Goal: Task Accomplishment & Management: Complete application form

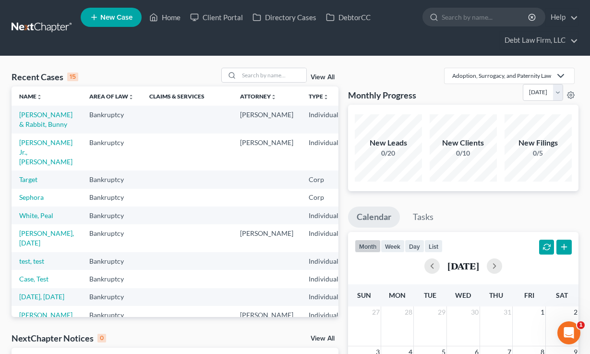
click at [105, 21] on span "New Case" at bounding box center [116, 17] width 32 height 7
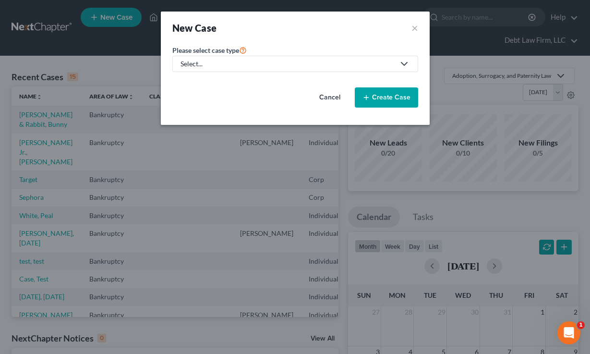
click at [244, 57] on link "Select..." at bounding box center [295, 64] width 246 height 16
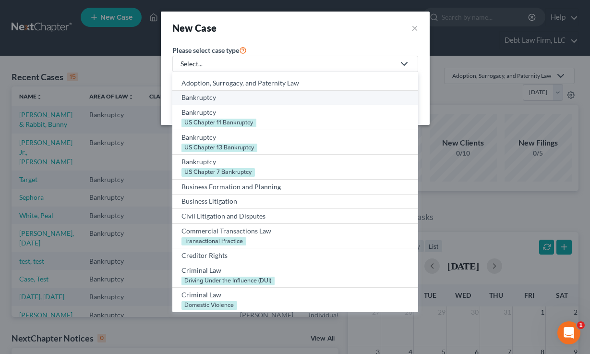
click at [229, 98] on div "Bankruptcy" at bounding box center [296, 98] width 228 height 10
select select "61"
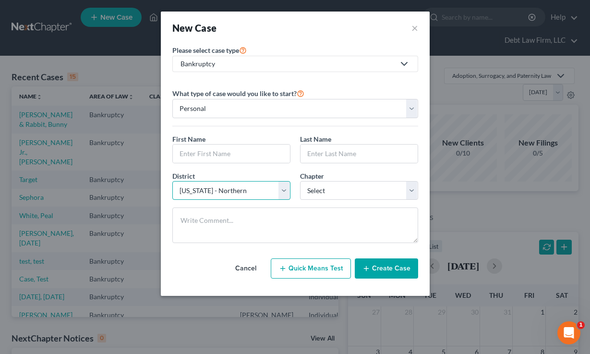
click at [225, 191] on select "Select [US_STATE] - [GEOGRAPHIC_DATA] [US_STATE] - [GEOGRAPHIC_DATA][US_STATE] …" at bounding box center [231, 190] width 118 height 19
click at [371, 191] on select "Select 7 11 12 13" at bounding box center [359, 190] width 118 height 19
click at [412, 27] on button "×" at bounding box center [415, 27] width 7 height 13
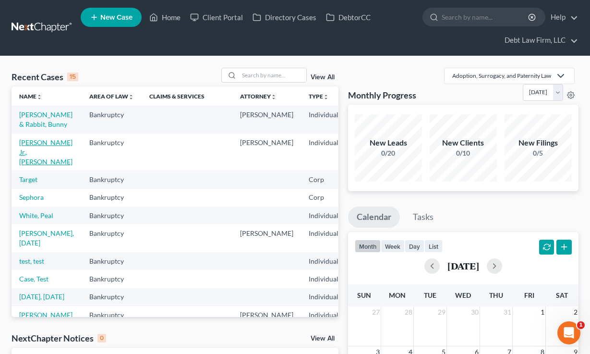
click at [35, 166] on link "[PERSON_NAME] Jr., [PERSON_NAME]" at bounding box center [45, 151] width 53 height 27
select select "8"
select select "3"
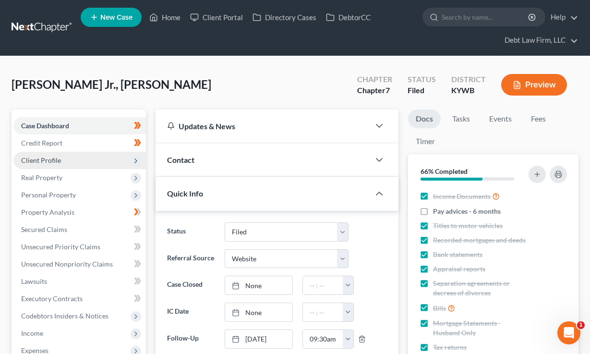
click at [38, 156] on span "Client Profile" at bounding box center [41, 160] width 40 height 8
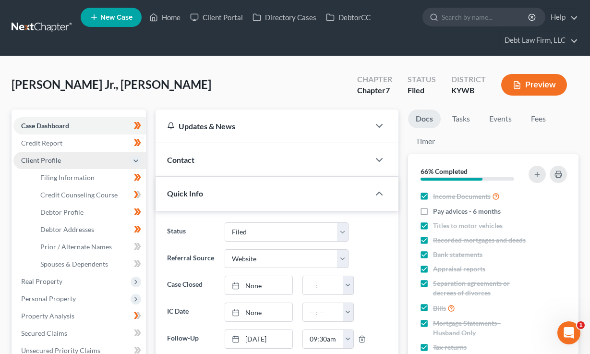
scroll to position [73, 0]
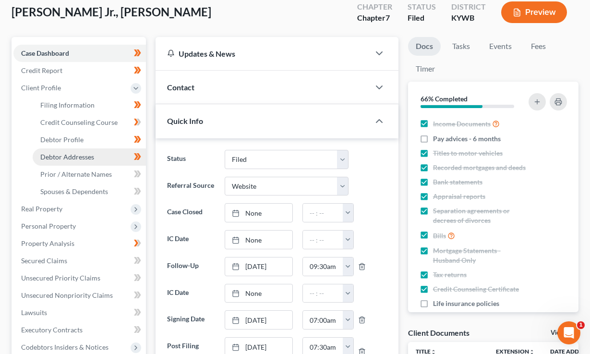
click at [60, 158] on span "Debtor Addresses" at bounding box center [67, 157] width 54 height 8
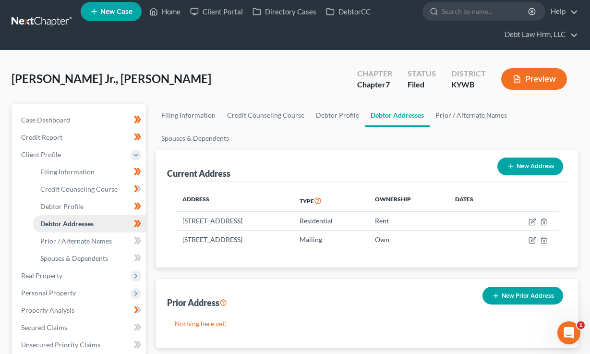
scroll to position [61, 0]
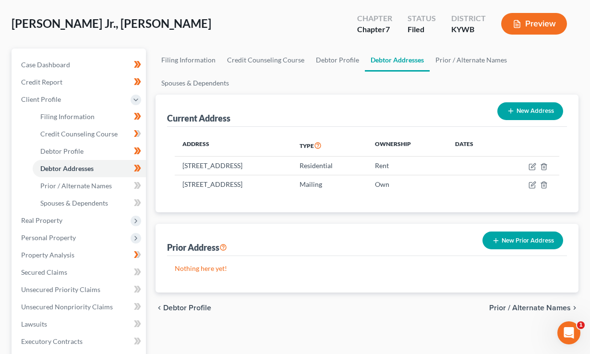
click at [534, 110] on button "New Address" at bounding box center [531, 111] width 66 height 18
select select "0"
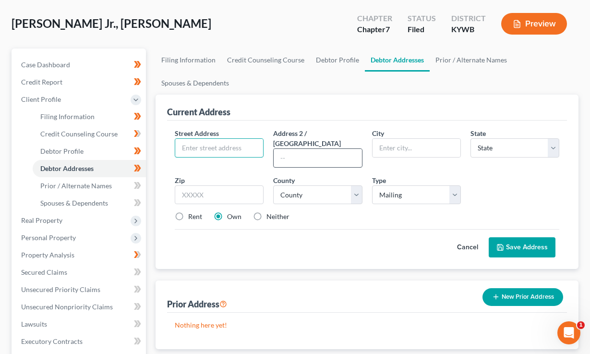
drag, startPoint x: 212, startPoint y: 148, endPoint x: 304, endPoint y: 151, distance: 92.7
click at [211, 148] on input "text" at bounding box center [219, 148] width 88 height 18
drag, startPoint x: 351, startPoint y: 151, endPoint x: 417, endPoint y: 147, distance: 66.4
click at [351, 151] on input "text" at bounding box center [318, 158] width 88 height 18
click at [417, 147] on input "text" at bounding box center [417, 148] width 88 height 18
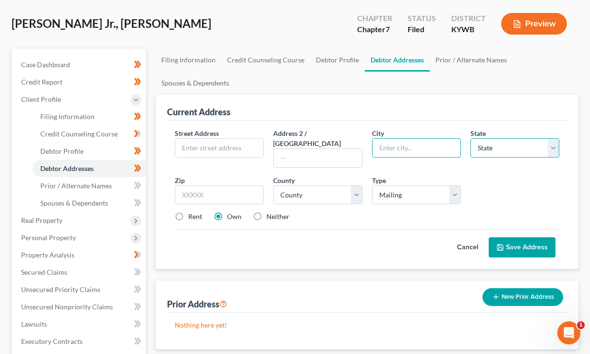
click at [514, 146] on select "State AL AK AR AZ CA CO CT DE DC FL GA GU HI ID IL IN IA KS KY LA ME MD MA MI M…" at bounding box center [515, 147] width 89 height 19
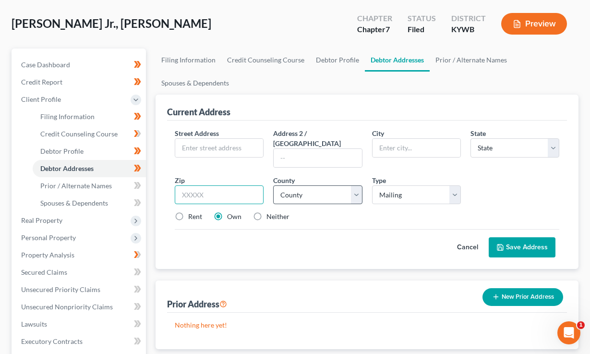
drag, startPoint x: 196, startPoint y: 184, endPoint x: 292, endPoint y: 177, distance: 95.8
click at [196, 185] on input "text" at bounding box center [219, 194] width 89 height 19
click at [258, 163] on div "Street Address * Address 2 / PO Box City * State * State AL AK AR AZ CA CO CT D…" at bounding box center [367, 178] width 394 height 101
drag, startPoint x: 463, startPoint y: 239, endPoint x: 315, endPoint y: 194, distance: 155.1
click at [463, 239] on button "Cancel" at bounding box center [468, 247] width 42 height 19
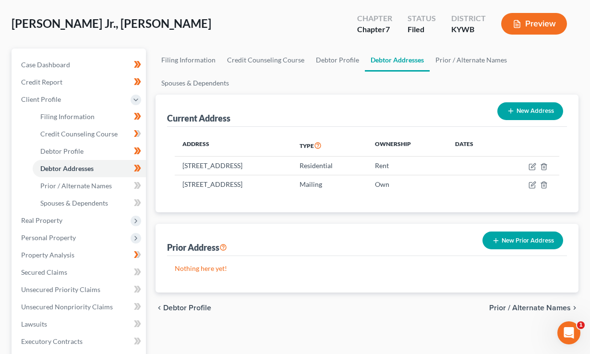
drag, startPoint x: 315, startPoint y: 165, endPoint x: 214, endPoint y: 151, distance: 101.9
click at [176, 170] on td "123 Tennis Ln, Melbourne, OH 37187" at bounding box center [233, 166] width 117 height 18
click at [537, 30] on button "Preview" at bounding box center [534, 24] width 66 height 22
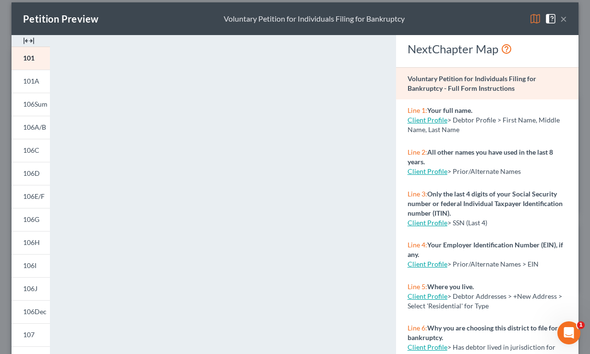
scroll to position [0, 0]
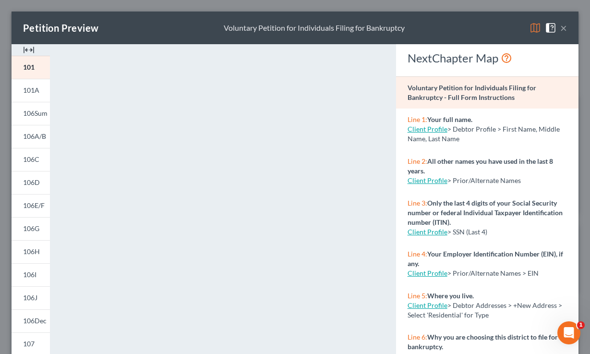
click at [565, 27] on button "×" at bounding box center [563, 28] width 7 height 12
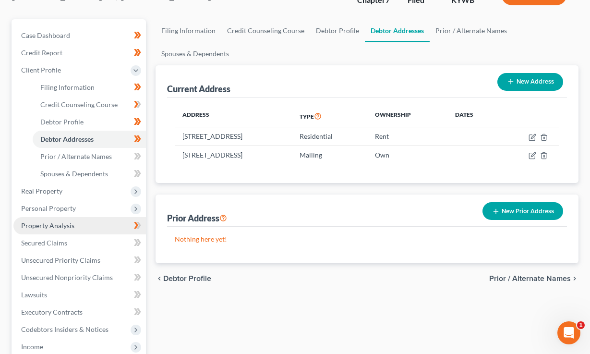
scroll to position [146, 0]
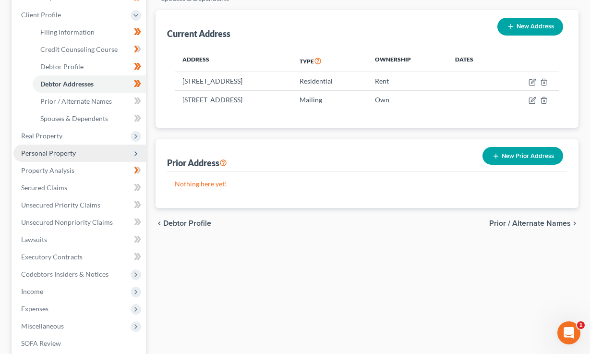
click at [56, 155] on span "Personal Property" at bounding box center [48, 153] width 55 height 8
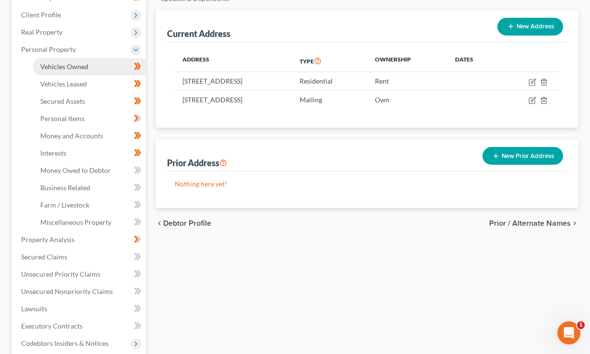
click at [67, 66] on span "Vehicles Owned" at bounding box center [64, 66] width 48 height 8
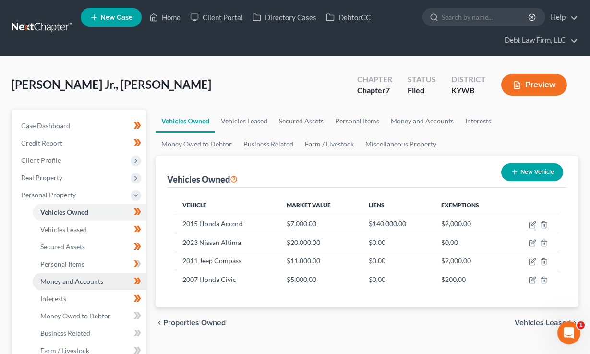
scroll to position [61, 0]
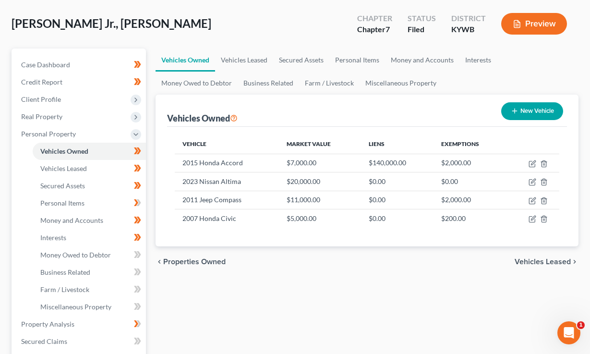
click at [550, 25] on button "Preview" at bounding box center [534, 24] width 66 height 22
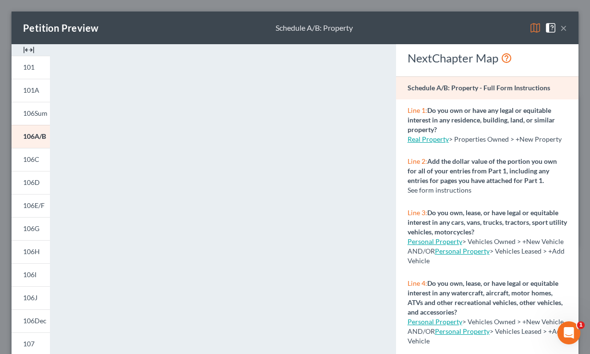
drag, startPoint x: 567, startPoint y: 142, endPoint x: 406, endPoint y: 113, distance: 163.8
click at [399, 114] on div "Line 1: Do you own or have any legal or equitable interest in any residence, bu…" at bounding box center [487, 124] width 183 height 51
drag, startPoint x: 507, startPoint y: 126, endPoint x: 487, endPoint y: 126, distance: 19.7
click at [506, 126] on p "Line 1: Do you own or have any legal or equitable interest in any residence, bu…" at bounding box center [487, 120] width 159 height 29
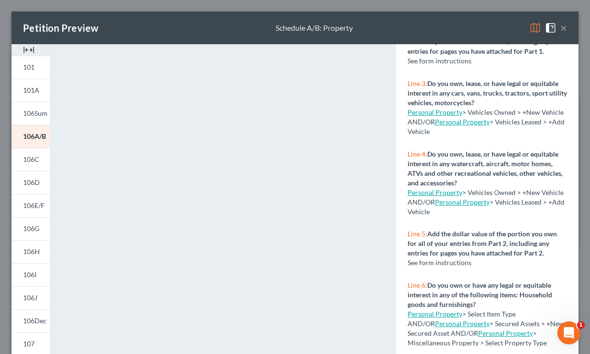
scroll to position [131, 0]
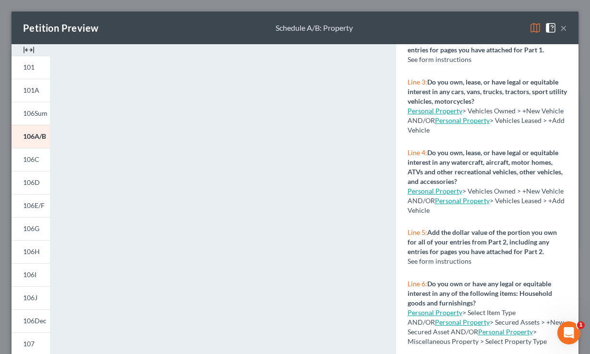
drag, startPoint x: 446, startPoint y: 212, endPoint x: 402, endPoint y: 149, distance: 76.6
click at [402, 149] on div "Line 4: Do you own, lease, or have legal or equitable interest in any watercraf…" at bounding box center [487, 181] width 183 height 80
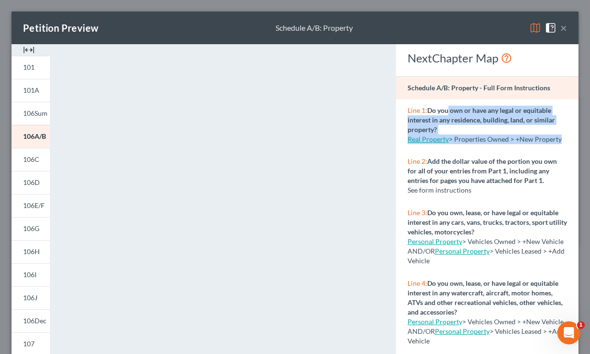
drag, startPoint x: 551, startPoint y: 139, endPoint x: 445, endPoint y: 114, distance: 109.5
click at [446, 114] on div "Line 1: Do you own or have any legal or equitable interest in any residence, bu…" at bounding box center [487, 124] width 183 height 51
click at [533, 110] on strong "Do you own or have any legal or equitable interest in any residence, building, …" at bounding box center [481, 119] width 147 height 27
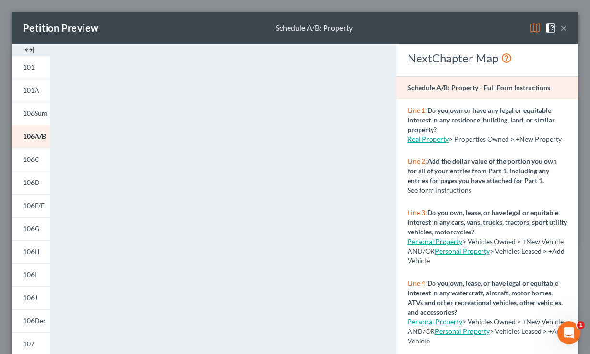
click at [565, 31] on button "×" at bounding box center [563, 28] width 7 height 12
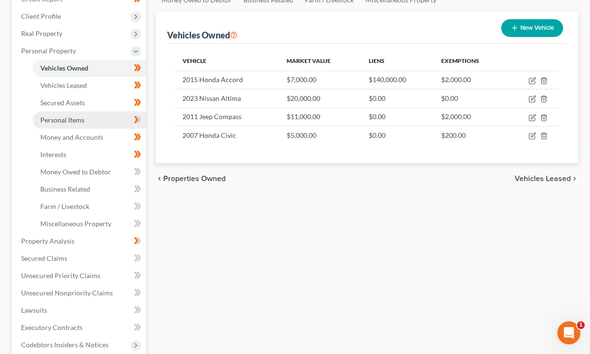
scroll to position [147, 0]
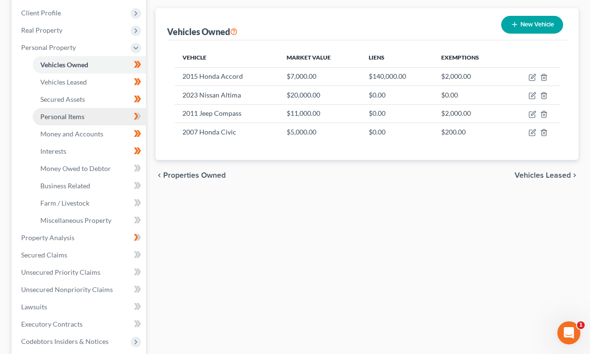
click at [78, 118] on span "Personal Items" at bounding box center [62, 116] width 44 height 8
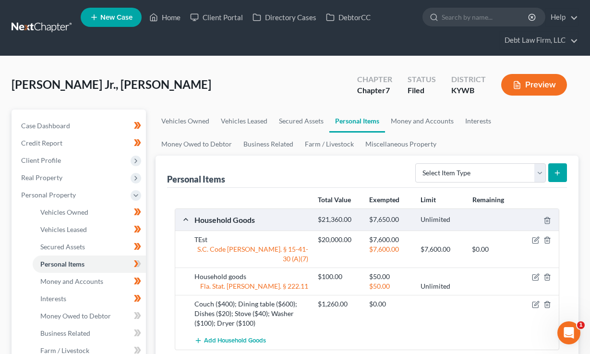
scroll to position [60, 0]
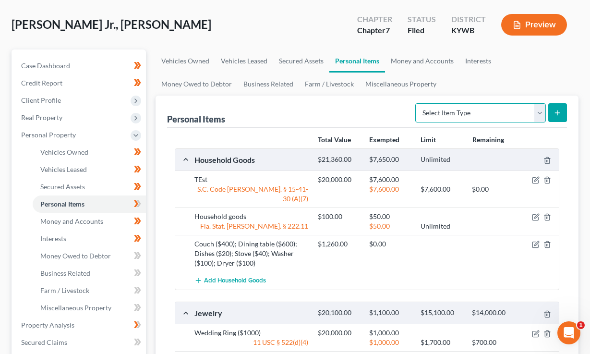
click at [492, 111] on select "Select Item Type Clothing (A/B: 11) Collectibles Of Value (A/B: 8) Electronics …" at bounding box center [480, 112] width 131 height 19
select select "electronics"
click at [417, 103] on select "Select Item Type Clothing (A/B: 11) Collectibles Of Value (A/B: 8) Electronics …" at bounding box center [480, 112] width 131 height 19
click at [563, 114] on button "submit" at bounding box center [557, 112] width 19 height 19
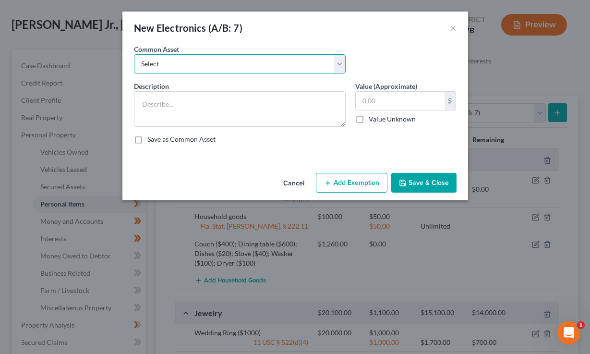
click at [180, 67] on select "Select Television, electronic equipment, camera, computer, & laptop Standard el…" at bounding box center [240, 63] width 212 height 19
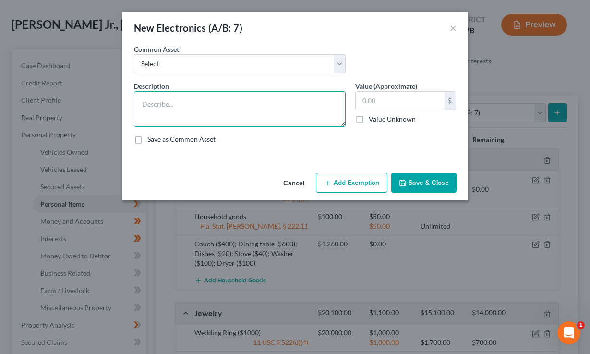
click at [178, 107] on textarea at bounding box center [240, 109] width 212 height 36
click at [411, 101] on input "text" at bounding box center [400, 101] width 89 height 18
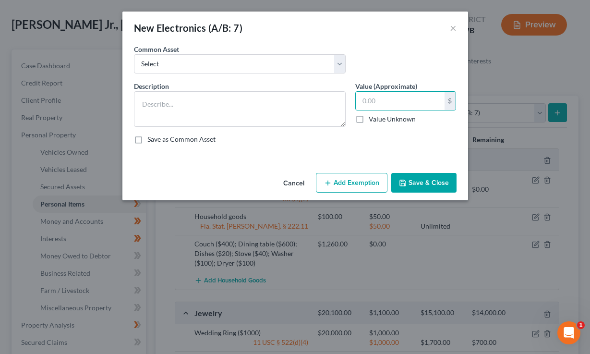
click at [345, 183] on button "Add Exemption" at bounding box center [352, 183] width 72 height 20
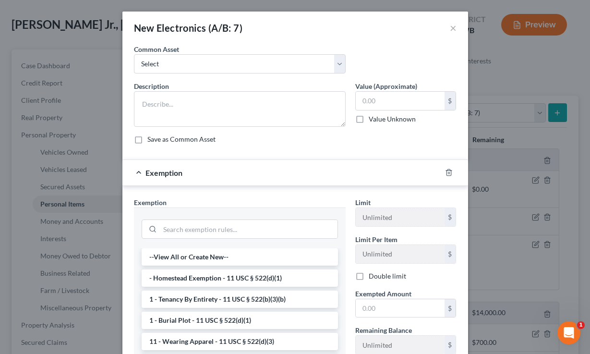
scroll to position [71, 0]
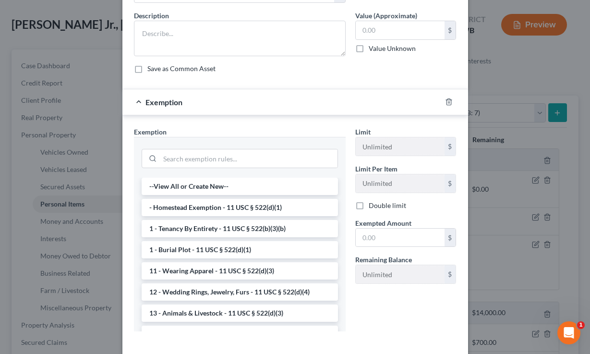
click at [208, 203] on li "- Homestead Exemption - 11 USC § 522(d)(1)" at bounding box center [240, 207] width 196 height 17
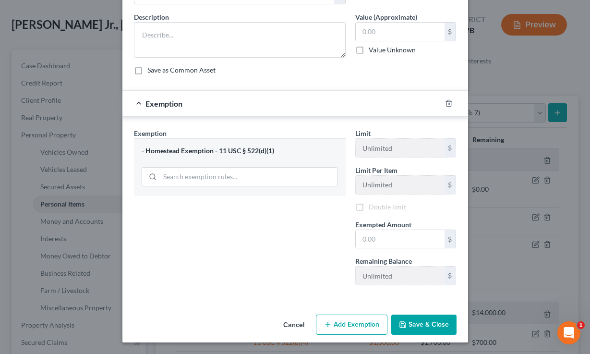
scroll to position [69, 0]
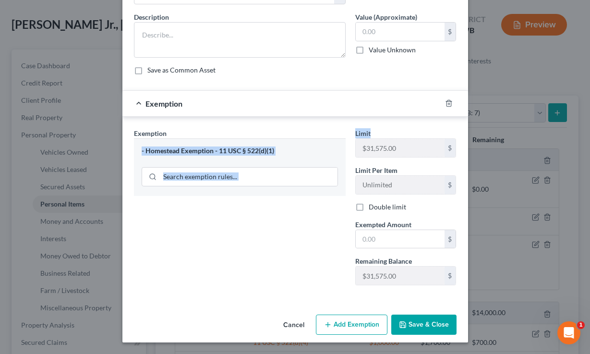
drag, startPoint x: 391, startPoint y: 129, endPoint x: 346, endPoint y: 129, distance: 44.7
click at [346, 129] on div "Exemption Set must be selected for CA. Exemption * - Homestead Exemption - 11 U…" at bounding box center [295, 210] width 332 height 165
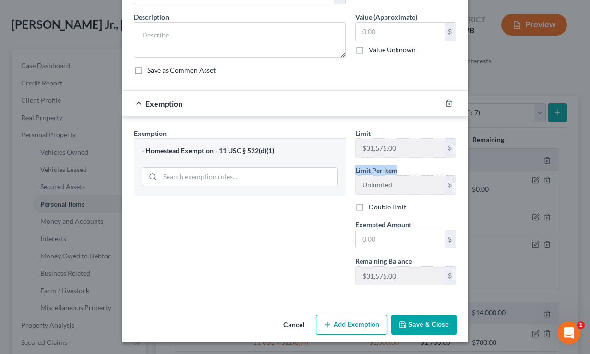
drag, startPoint x: 411, startPoint y: 170, endPoint x: 360, endPoint y: 171, distance: 50.9
click at [355, 168] on div "Limit Per Item Unlimited $" at bounding box center [406, 179] width 111 height 29
click at [380, 242] on input "text" at bounding box center [400, 239] width 89 height 18
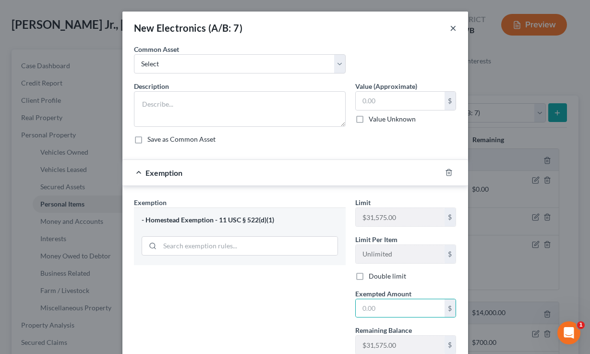
click at [455, 26] on button "×" at bounding box center [453, 28] width 7 height 12
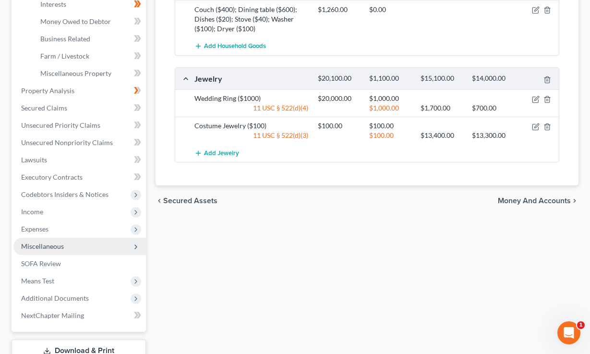
scroll to position [345, 0]
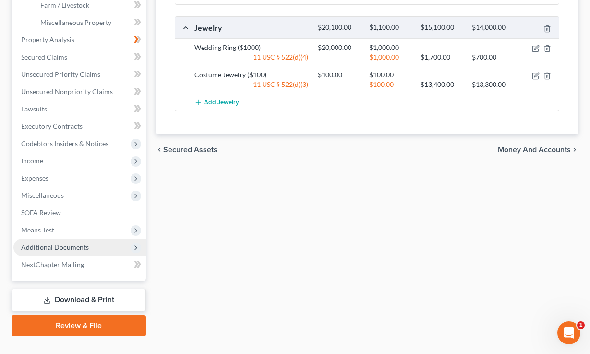
click at [62, 246] on span "Additional Documents" at bounding box center [55, 247] width 68 height 8
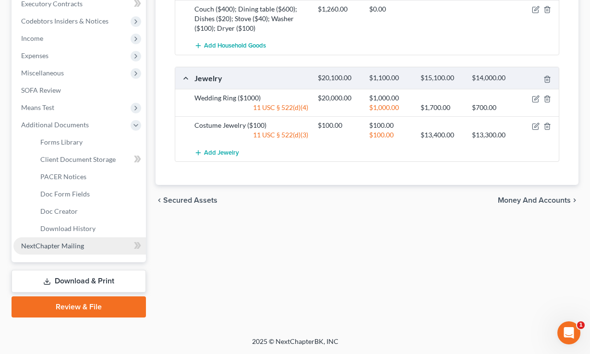
scroll to position [294, 0]
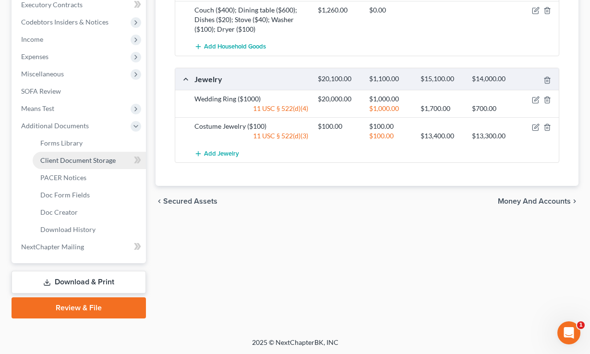
click at [69, 157] on span "Client Document Storage" at bounding box center [77, 160] width 75 height 8
select select "7"
select select "16"
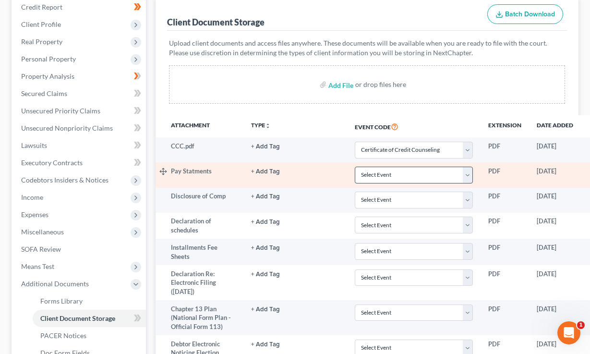
scroll to position [150, 0]
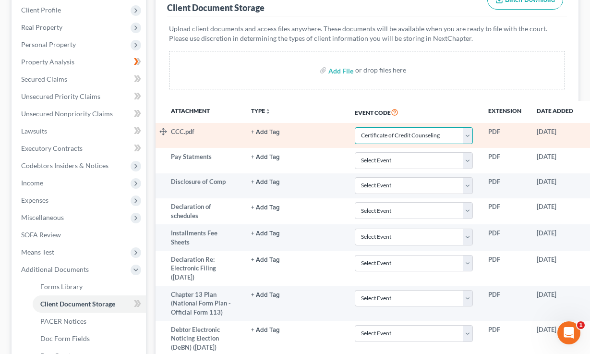
click at [385, 135] on select "Select Event Amended Answer Amended Complaint Amended List of Creditors (Fee) A…" at bounding box center [414, 135] width 118 height 17
drag, startPoint x: 193, startPoint y: 131, endPoint x: 166, endPoint y: 131, distance: 27.4
click at [166, 131] on tr "CCC.pdf + Add Tag Select an option or create one 341 Hearing Agreement Certific…" at bounding box center [407, 135] width 502 height 25
click at [381, 132] on select "Select Event Amended Answer Amended Complaint Amended List of Creditors (Fee) A…" at bounding box center [414, 135] width 118 height 17
click at [355, 127] on select "Select Event Amended Answer Amended Complaint Amended List of Creditors (Fee) A…" at bounding box center [414, 135] width 118 height 17
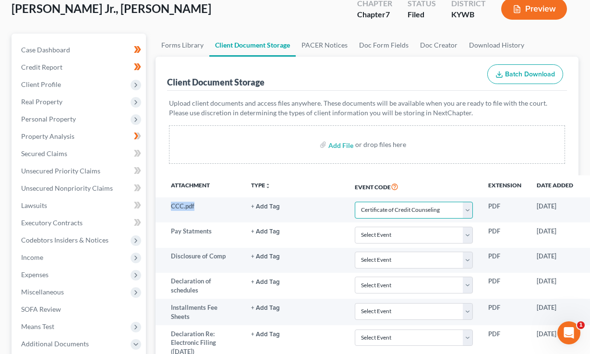
scroll to position [138, 0]
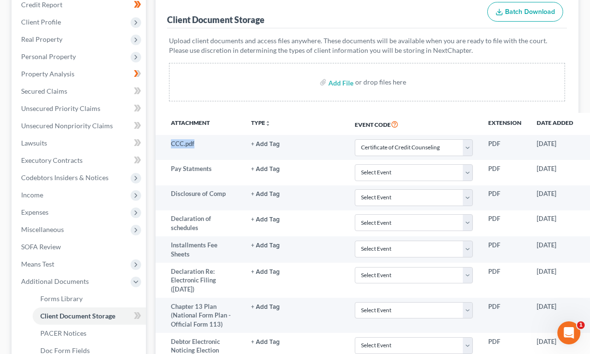
drag, startPoint x: 384, startPoint y: 123, endPoint x: 325, endPoint y: 122, distance: 59.1
click at [347, 122] on th "Event Code" at bounding box center [414, 124] width 134 height 22
drag, startPoint x: 328, startPoint y: 123, endPoint x: 296, endPoint y: 11, distance: 116.9
click at [347, 123] on th "Event Code" at bounding box center [414, 124] width 134 height 22
drag, startPoint x: 377, startPoint y: 123, endPoint x: 327, endPoint y: 123, distance: 50.4
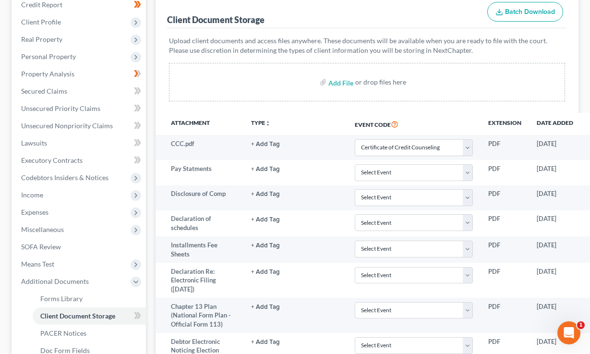
click at [347, 123] on th "Event Code" at bounding box center [414, 124] width 134 height 22
click at [316, 122] on th "TYPE unfold_more NONE 341 Hearing Agreement Certificates Client Credit Counseli…" at bounding box center [295, 124] width 104 height 22
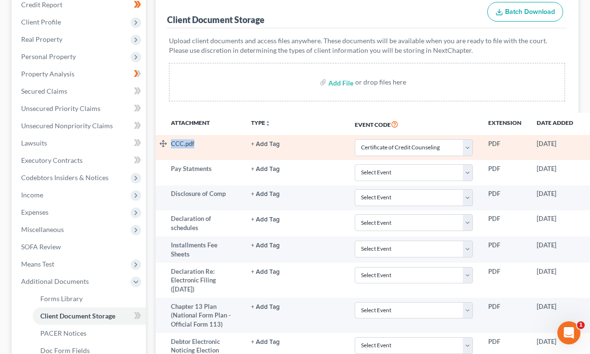
drag, startPoint x: 201, startPoint y: 143, endPoint x: 166, endPoint y: 142, distance: 34.6
click at [166, 142] on tr "CCC.pdf + Add Tag Select an option or create one 341 Hearing Agreement Certific…" at bounding box center [407, 147] width 502 height 25
click at [399, 143] on select "Select Event Amended Answer Amended Complaint Amended List of Creditors (Fee) A…" at bounding box center [414, 147] width 118 height 17
click at [355, 139] on select "Select Event Amended Answer Amended Complaint Amended List of Creditors (Fee) A…" at bounding box center [414, 147] width 118 height 17
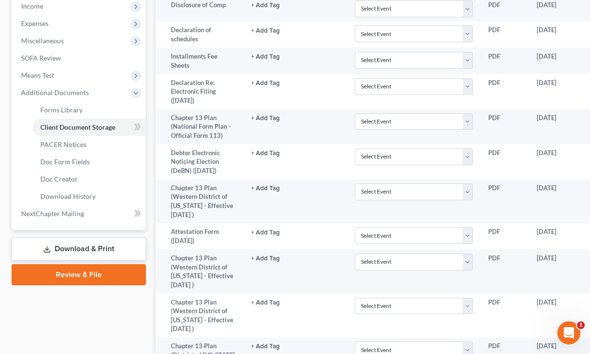
scroll to position [327, 0]
drag, startPoint x: 88, startPoint y: 275, endPoint x: 105, endPoint y: 91, distance: 184.7
click at [88, 275] on link "Review & File" at bounding box center [78, 274] width 134 height 21
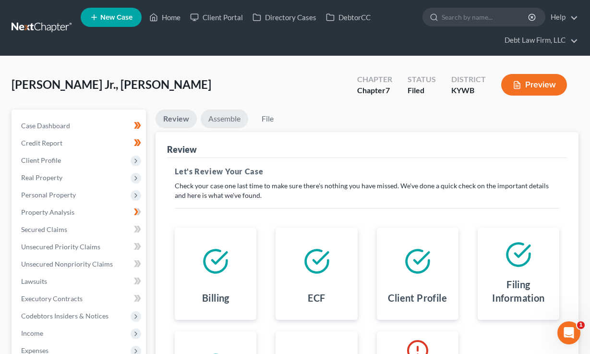
click at [217, 119] on link "Assemble" at bounding box center [225, 119] width 48 height 19
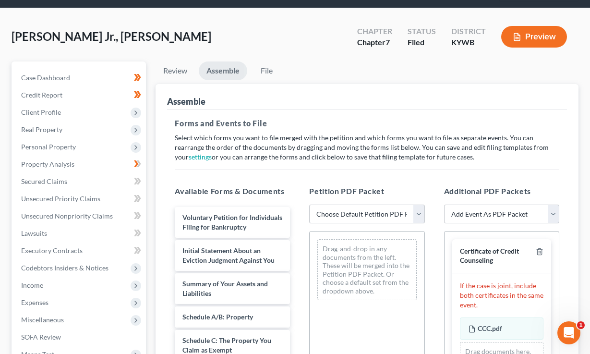
scroll to position [96, 0]
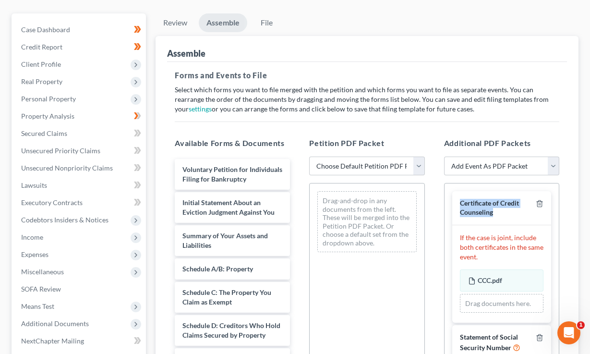
drag, startPoint x: 506, startPoint y: 219, endPoint x: 454, endPoint y: 203, distance: 54.2
click at [454, 203] on div "Certificate of Credit Counseling" at bounding box center [501, 208] width 99 height 34
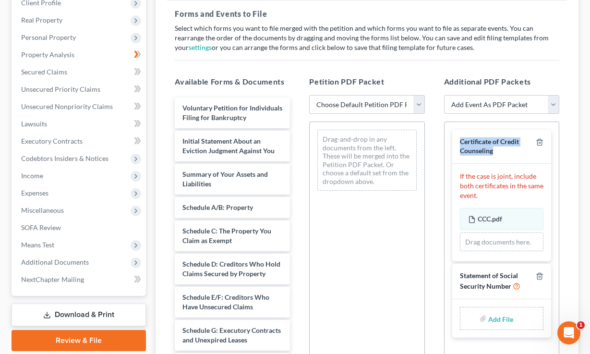
scroll to position [166, 0]
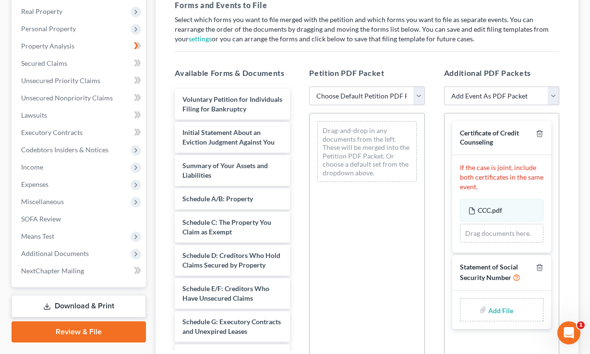
click at [495, 140] on div "Certificate of Credit Counseling" at bounding box center [496, 138] width 72 height 18
drag, startPoint x: 494, startPoint y: 142, endPoint x: 456, endPoint y: 129, distance: 40.1
click at [457, 129] on div "Certificate of Credit Counseling" at bounding box center [501, 138] width 99 height 34
click at [90, 256] on span "Additional Documents" at bounding box center [79, 253] width 133 height 17
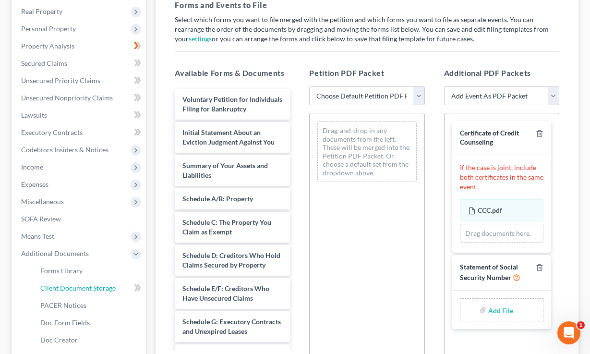
click at [89, 284] on span "Client Document Storage" at bounding box center [77, 288] width 75 height 8
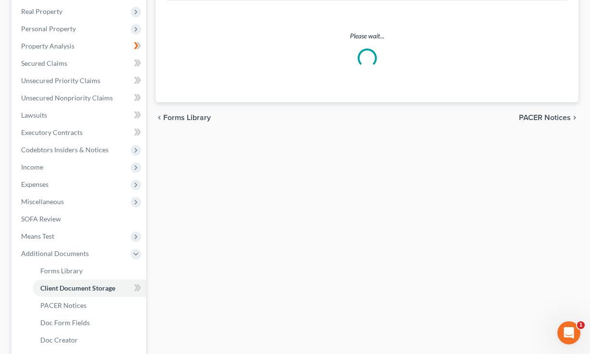
select select "7"
select select "16"
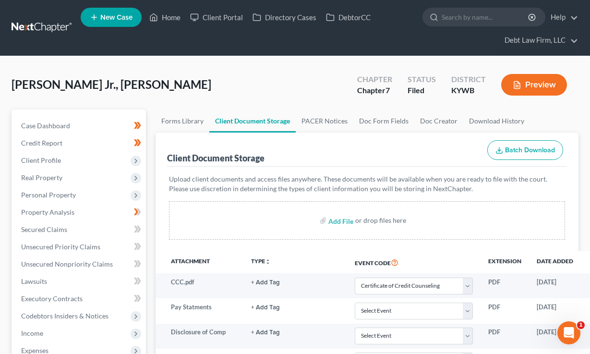
scroll to position [72, 0]
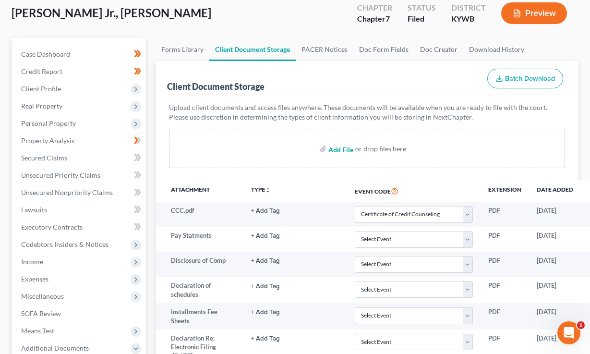
click at [344, 149] on input "file" at bounding box center [340, 148] width 23 height 17
type input "C:\fakepath\Virtual Paralegal Pricing.png"
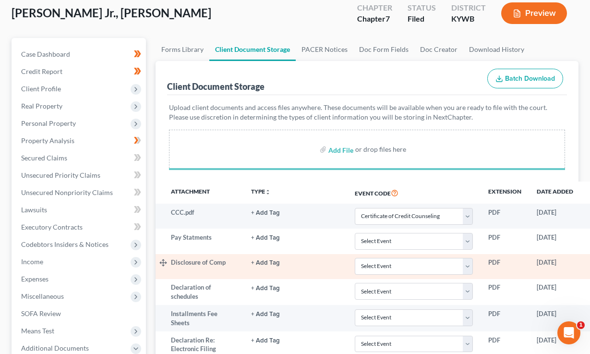
scroll to position [164, 0]
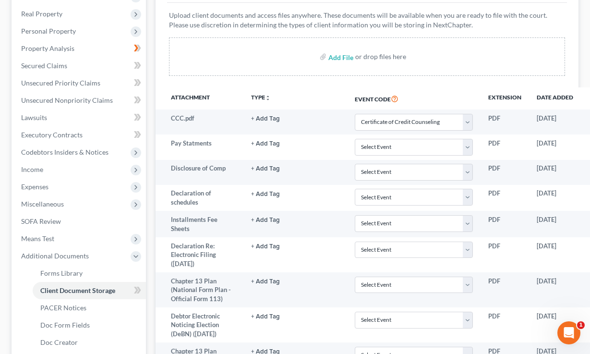
select select "7"
select select "16"
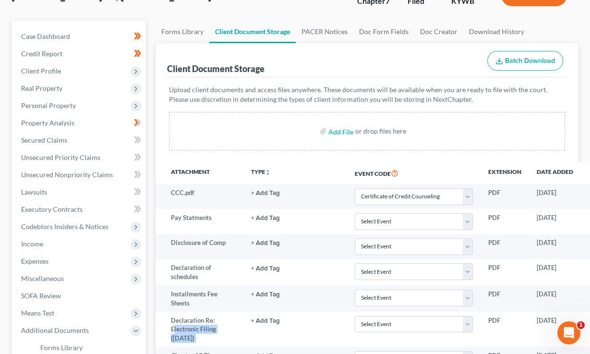
scroll to position [1111, 0]
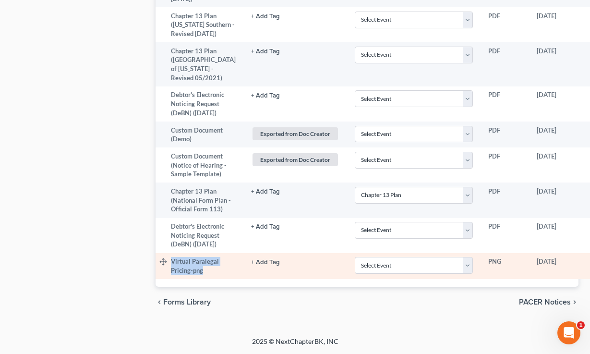
drag, startPoint x: 192, startPoint y: 264, endPoint x: 168, endPoint y: 256, distance: 25.5
click at [168, 256] on tr "Virtual Paralegal Pricing-png + Add Tag Select an option or create one 341 Hear…" at bounding box center [407, 266] width 502 height 26
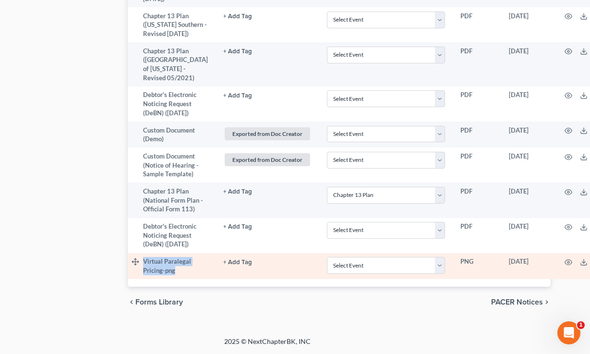
scroll to position [1111, 44]
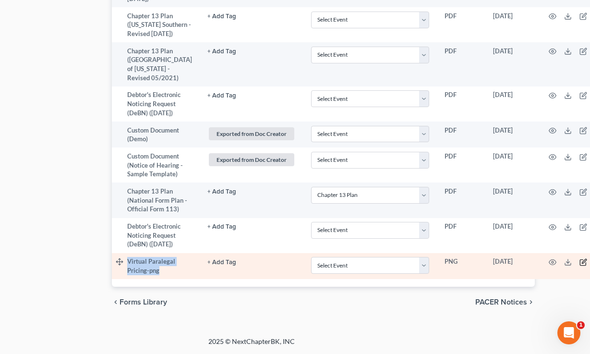
click at [582, 259] on icon "button" at bounding box center [584, 261] width 4 height 4
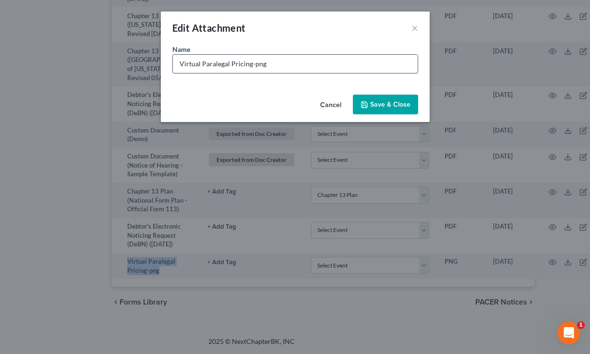
click at [281, 65] on input "Virtual Paralegal Pricing-png" at bounding box center [295, 64] width 245 height 18
type input "Attachment for Schedule A/B"
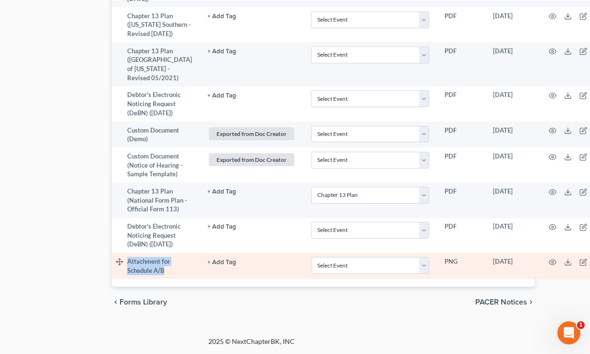
drag, startPoint x: 150, startPoint y: 272, endPoint x: 128, endPoint y: 253, distance: 29.0
click at [128, 253] on td "Attachment for Schedule A/B" at bounding box center [163, 266] width 73 height 26
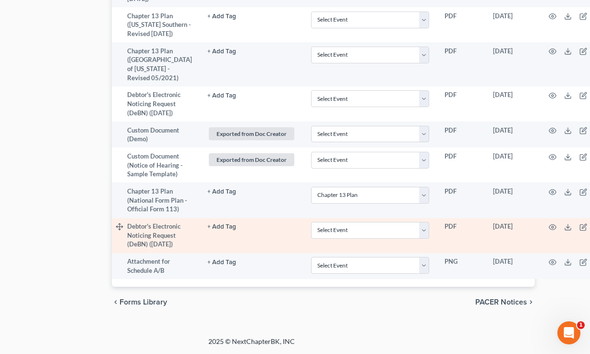
click at [158, 218] on td "Debtor's Electronic Noticing Request (DeBN) (07/08/2025)" at bounding box center [163, 235] width 73 height 35
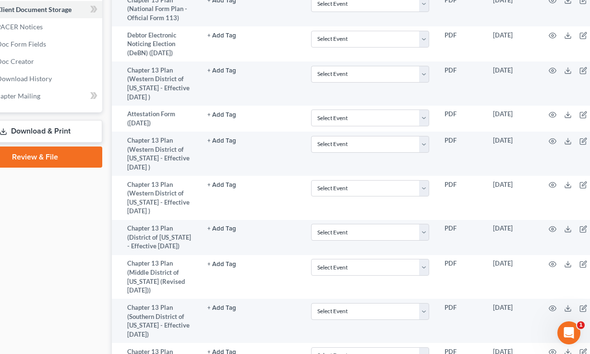
scroll to position [443, 44]
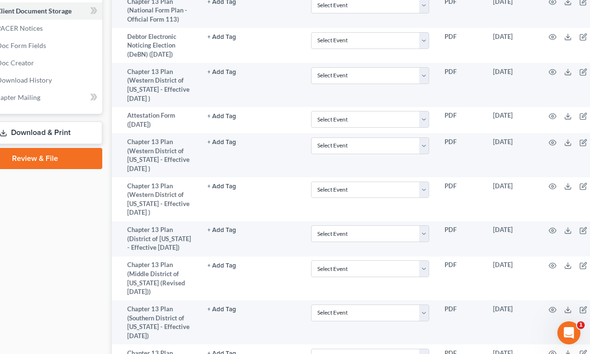
click at [55, 157] on link "Review & File" at bounding box center [35, 158] width 134 height 21
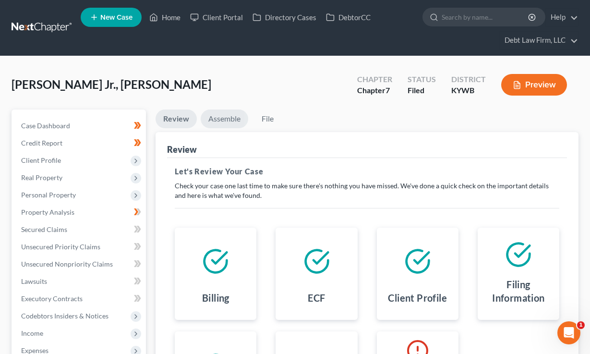
click at [219, 118] on link "Assemble" at bounding box center [225, 119] width 48 height 19
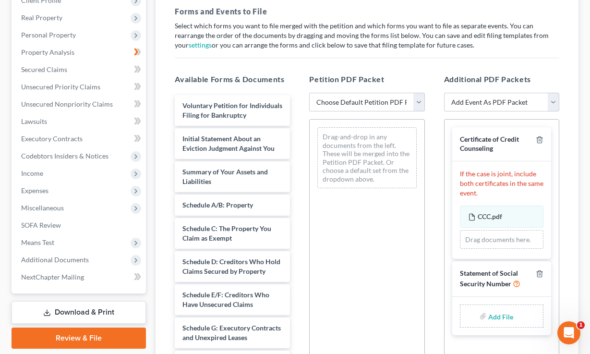
scroll to position [170, 0]
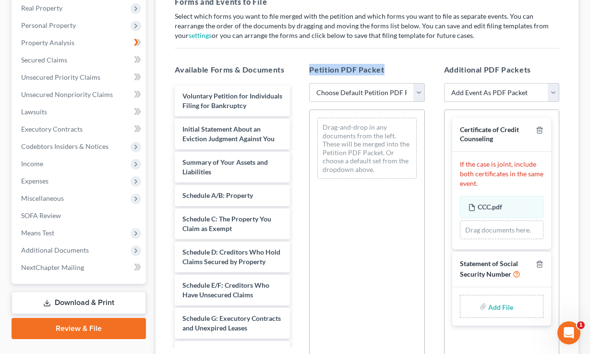
drag, startPoint x: 396, startPoint y: 73, endPoint x: 307, endPoint y: 70, distance: 89.4
click at [307, 70] on div "Petition PDF Packet Choose Default Petition PDF Packet Emergency Filing (Volunt…" at bounding box center [367, 219] width 134 height 326
click at [361, 90] on select "Choose Default Petition PDF Packet Emergency Filing (Voluntary Petition and Cre…" at bounding box center [366, 92] width 115 height 19
select select "1"
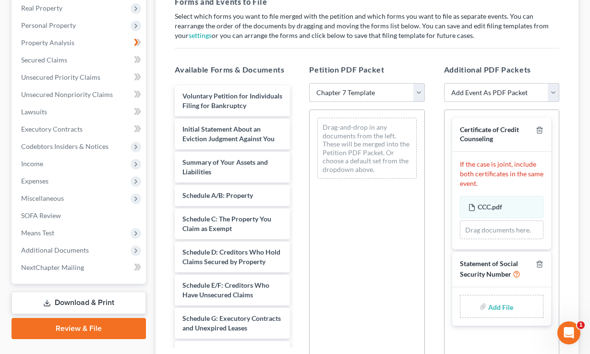
click at [309, 83] on select "Choose Default Petition PDF Packet Emergency Filing (Voluntary Petition and Cre…" at bounding box center [366, 92] width 115 height 19
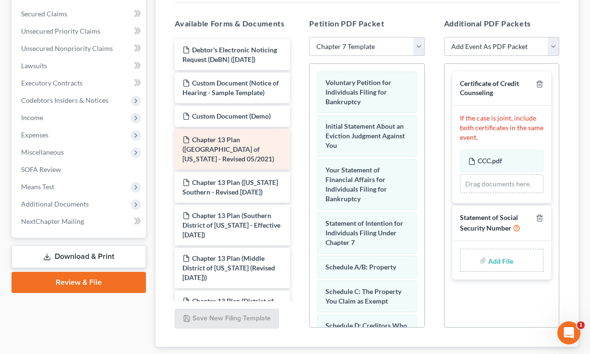
scroll to position [143, 0]
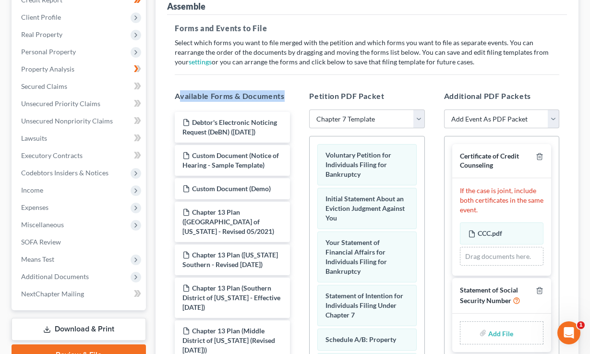
drag, startPoint x: 298, startPoint y: 97, endPoint x: 181, endPoint y: 97, distance: 117.2
click at [181, 97] on div "Available Forms & Documents Debtor's Electronic Noticing Request (DeBN) (07/08/…" at bounding box center [232, 246] width 134 height 326
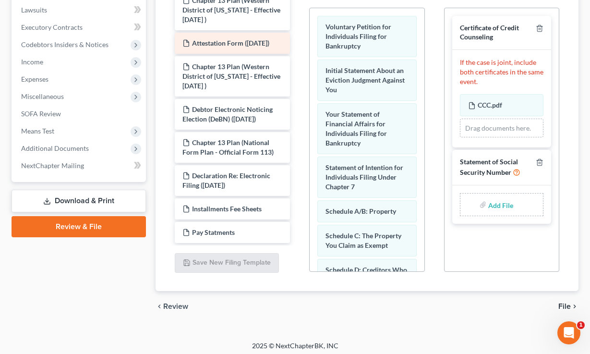
scroll to position [275, 0]
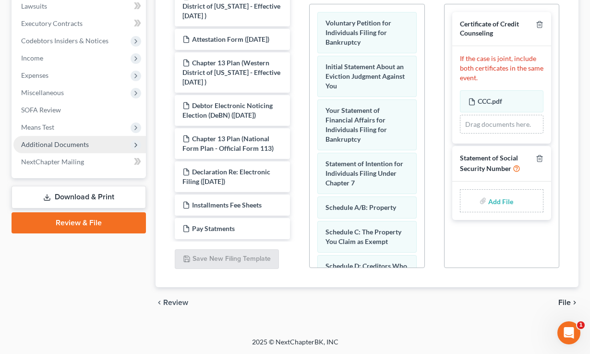
click at [61, 142] on span "Additional Documents" at bounding box center [55, 144] width 68 height 8
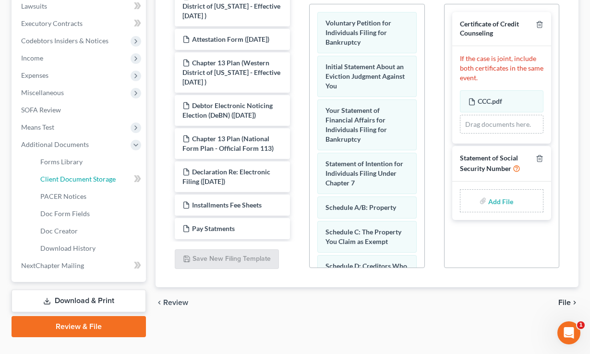
click at [79, 182] on span "Client Document Storage" at bounding box center [77, 179] width 75 height 8
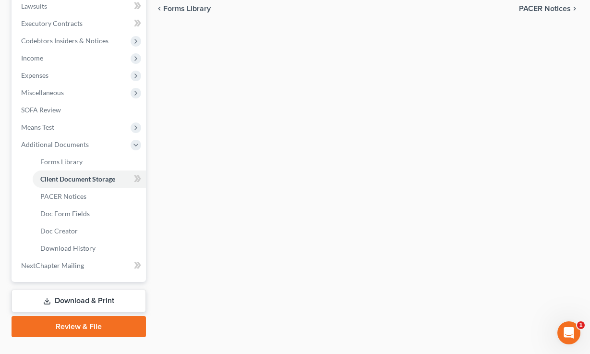
select select "7"
select select "16"
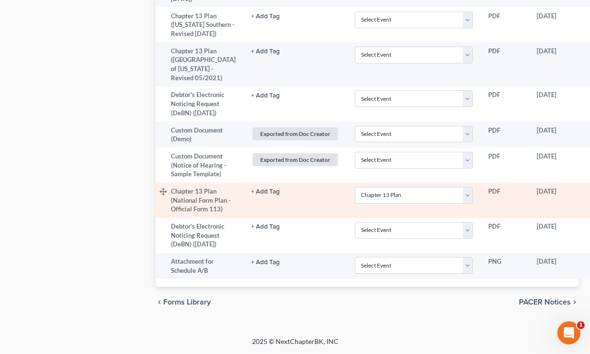
scroll to position [1045, 44]
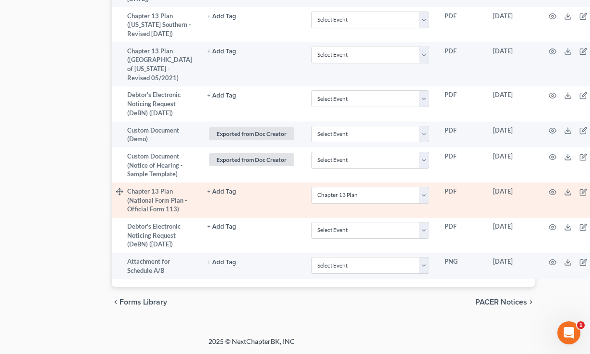
click at [590, 196] on icon "button" at bounding box center [599, 192] width 8 height 8
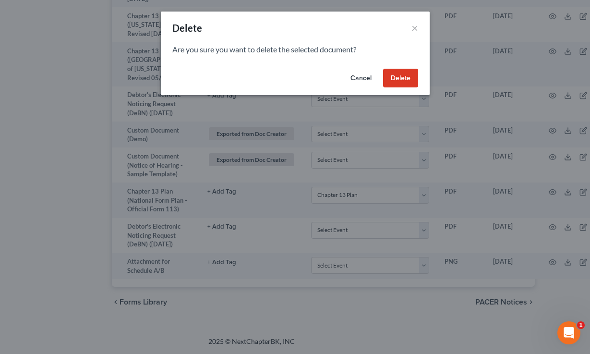
click at [394, 76] on button "Delete" at bounding box center [400, 78] width 35 height 19
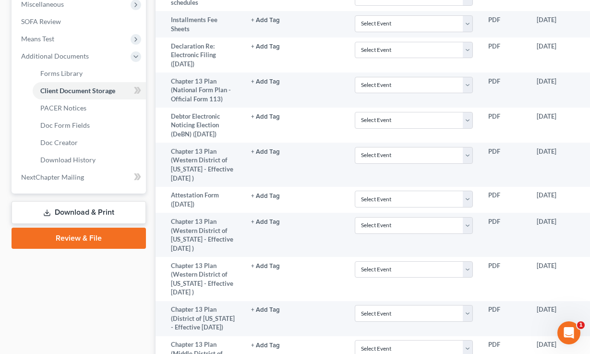
scroll to position [368, 0]
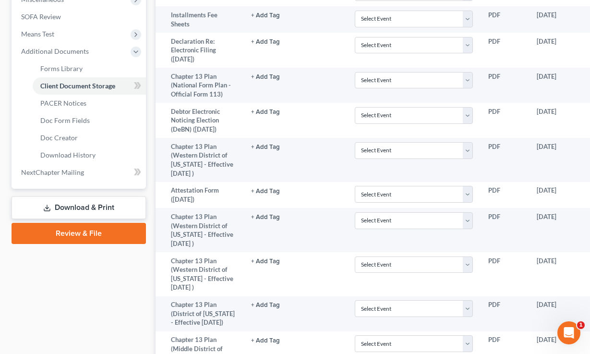
click at [80, 225] on link "Review & File" at bounding box center [79, 233] width 134 height 21
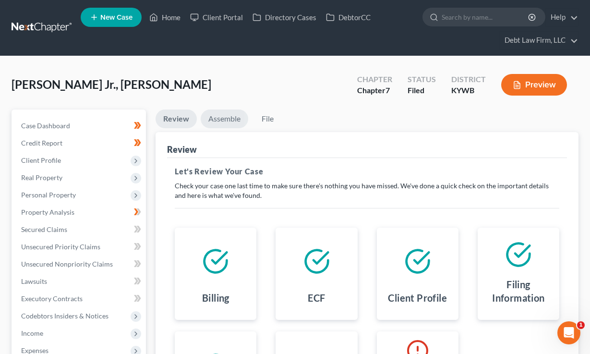
click at [230, 121] on link "Assemble" at bounding box center [225, 119] width 48 height 19
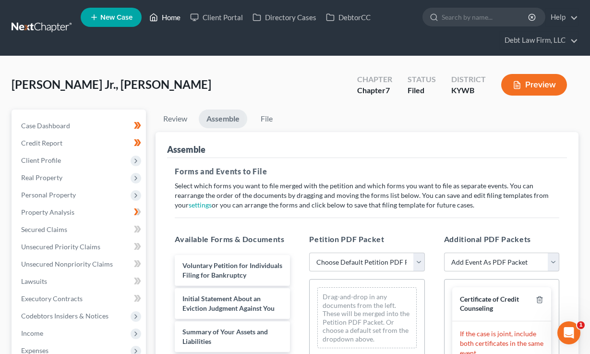
drag, startPoint x: 165, startPoint y: 16, endPoint x: 334, endPoint y: 127, distance: 201.8
click at [165, 16] on link "Home" at bounding box center [165, 17] width 41 height 17
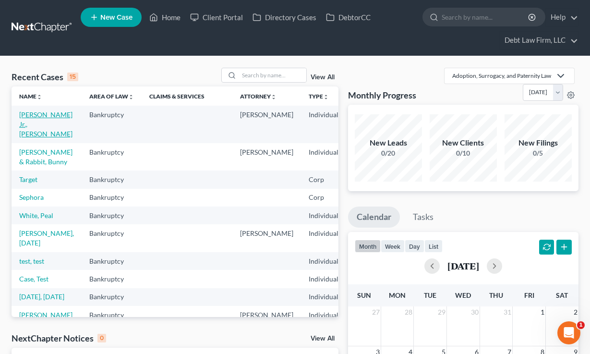
click at [37, 119] on link "Appleseed Jr., Johnny" at bounding box center [45, 123] width 53 height 27
select select "3"
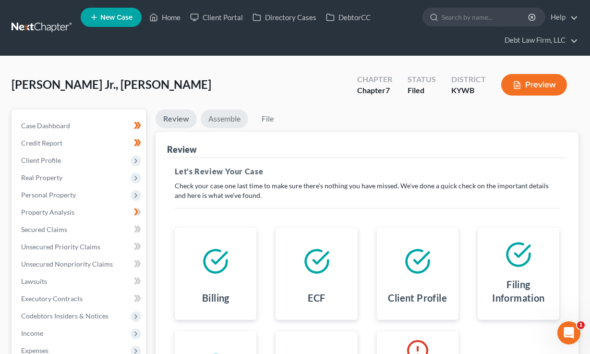
click at [230, 119] on link "Assemble" at bounding box center [225, 119] width 48 height 19
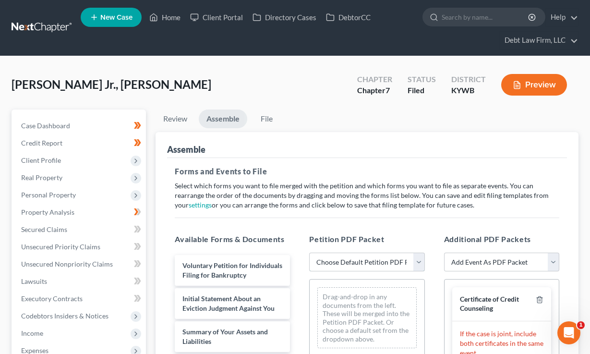
click at [379, 264] on select "Choose Default Petition PDF Packet Emergency Filing (Voluntary Petition and Cre…" at bounding box center [366, 262] width 115 height 19
select select "1"
click at [309, 253] on select "Choose Default Petition PDF Packet Emergency Filing (Voluntary Petition and Cre…" at bounding box center [366, 262] width 115 height 19
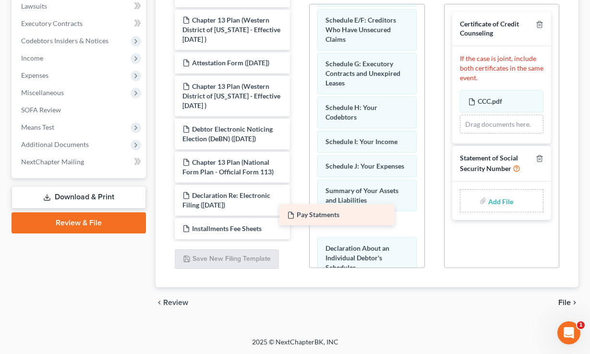
scroll to position [316, 0]
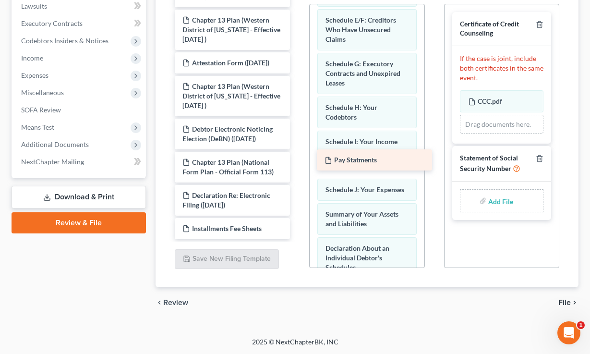
drag, startPoint x: 205, startPoint y: 230, endPoint x: 346, endPoint y: 162, distance: 157.0
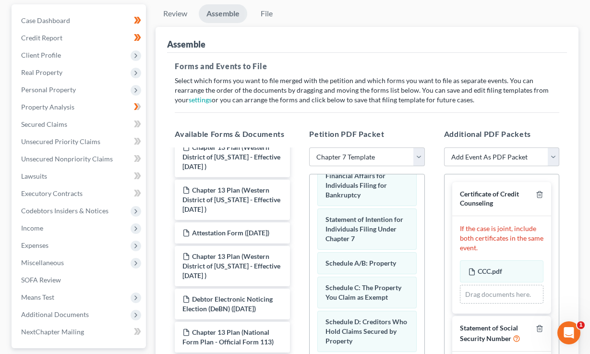
scroll to position [0, 0]
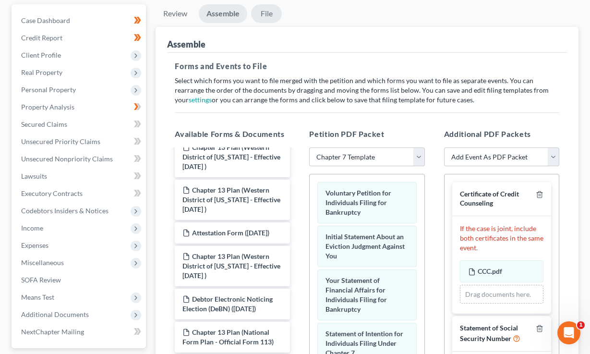
click at [269, 12] on link "File" at bounding box center [266, 13] width 31 height 19
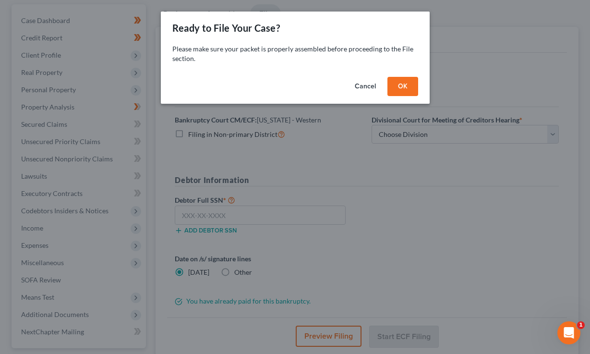
click at [403, 86] on button "OK" at bounding box center [403, 86] width 31 height 19
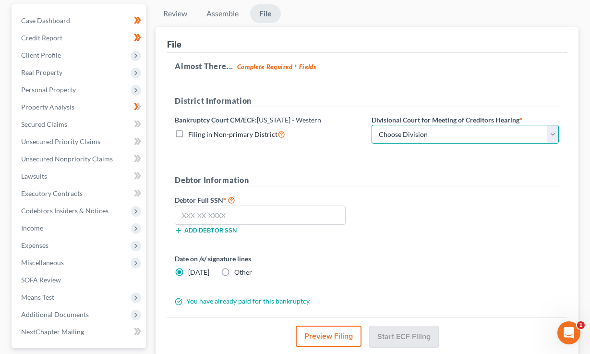
click at [451, 138] on select "Choose Division Bowling Green Louisville Owensboro Paducah" at bounding box center [465, 134] width 187 height 19
select select "1"
click at [372, 125] on select "Choose Division Bowling Green Louisville Owensboro Paducah" at bounding box center [465, 134] width 187 height 19
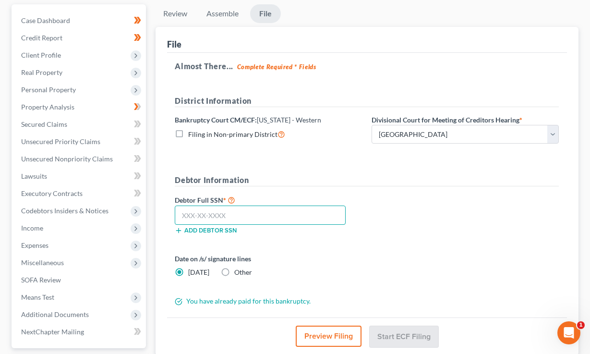
drag, startPoint x: 239, startPoint y: 213, endPoint x: 236, endPoint y: 198, distance: 15.2
click at [238, 213] on input "text" at bounding box center [260, 215] width 171 height 19
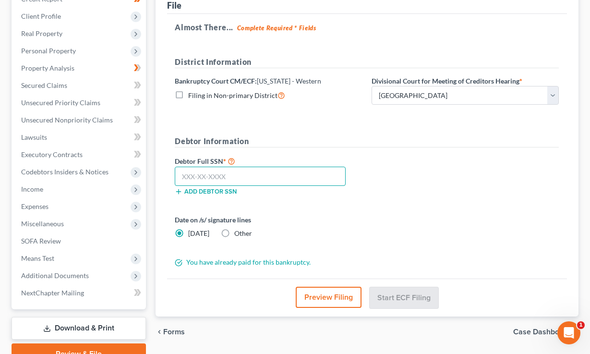
scroll to position [190, 0]
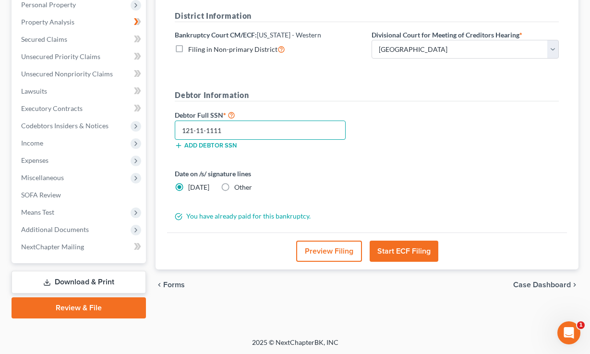
type input "121-11-1111"
click at [337, 254] on button "Preview Filing" at bounding box center [329, 251] width 66 height 21
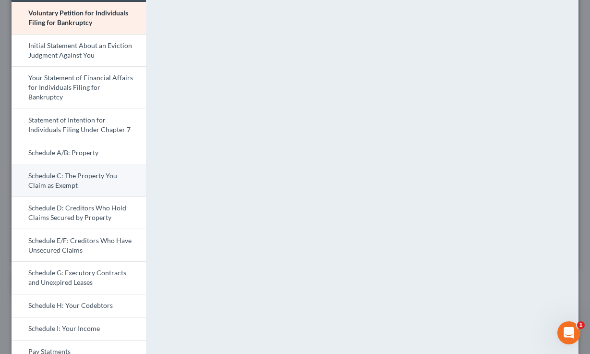
scroll to position [17, 0]
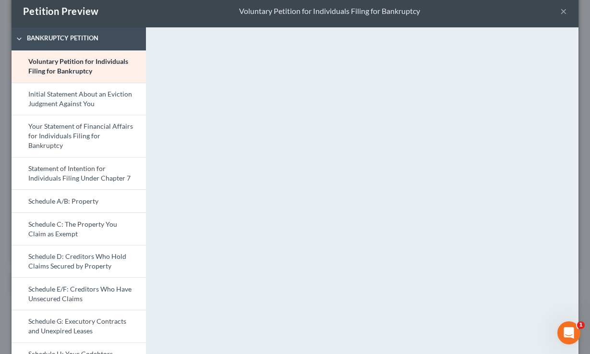
click at [563, 11] on button "×" at bounding box center [563, 11] width 7 height 12
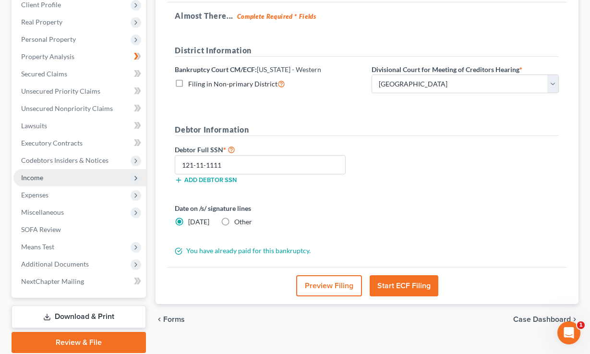
scroll to position [159, 0]
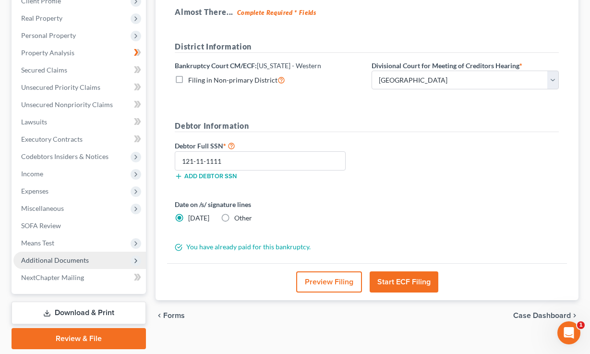
click at [63, 260] on span "Additional Documents" at bounding box center [55, 260] width 68 height 8
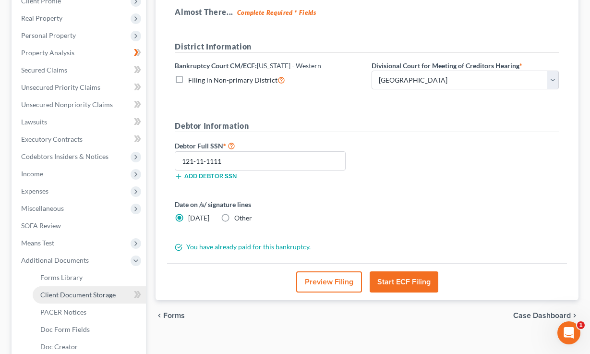
drag, startPoint x: 74, startPoint y: 293, endPoint x: 77, endPoint y: 289, distance: 5.2
click at [74, 293] on span "Client Document Storage" at bounding box center [77, 295] width 75 height 8
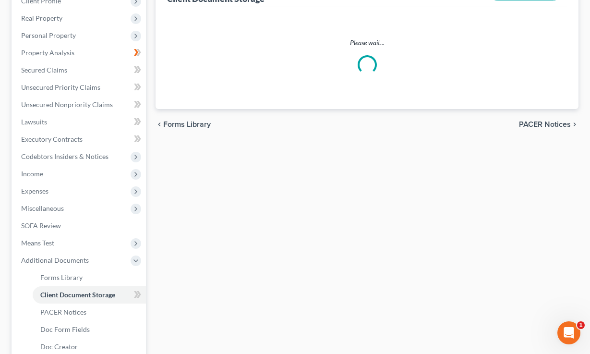
scroll to position [159, 0]
select select "7"
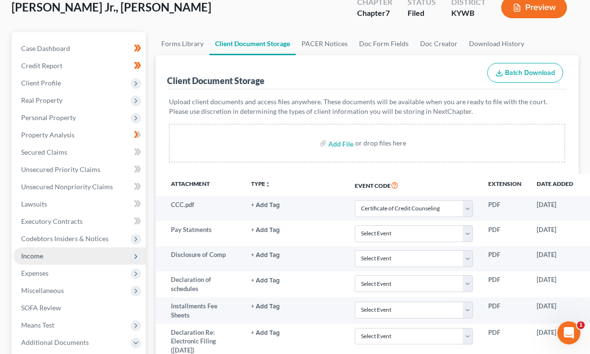
scroll to position [0, 0]
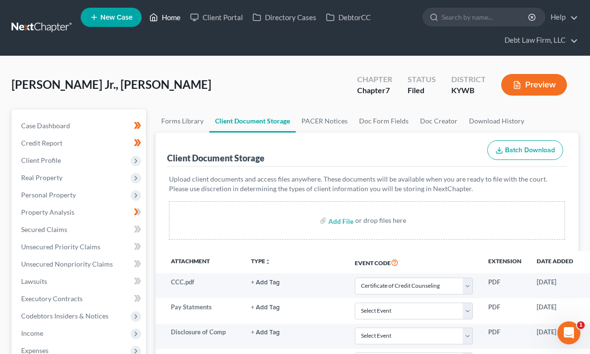
click at [167, 13] on link "Home" at bounding box center [165, 17] width 41 height 17
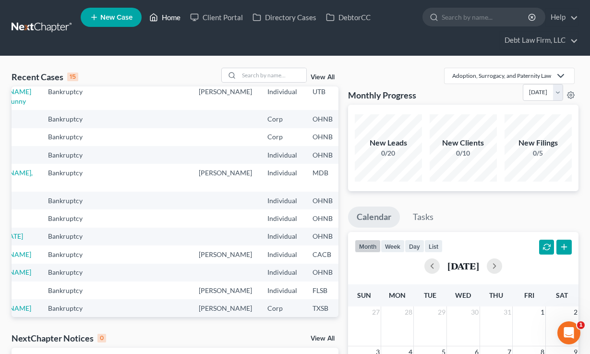
scroll to position [61, 0]
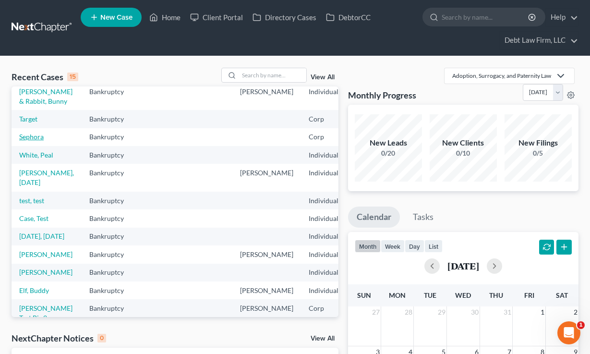
click at [32, 141] on link "Sephora" at bounding box center [31, 137] width 24 height 8
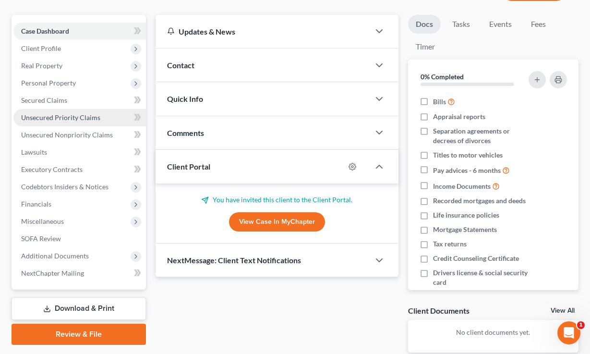
scroll to position [92, 0]
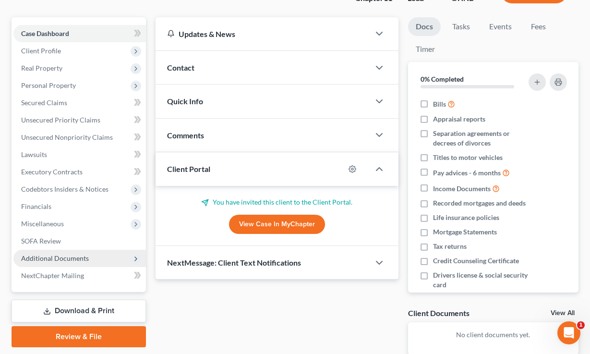
click at [60, 256] on span "Additional Documents" at bounding box center [55, 258] width 68 height 8
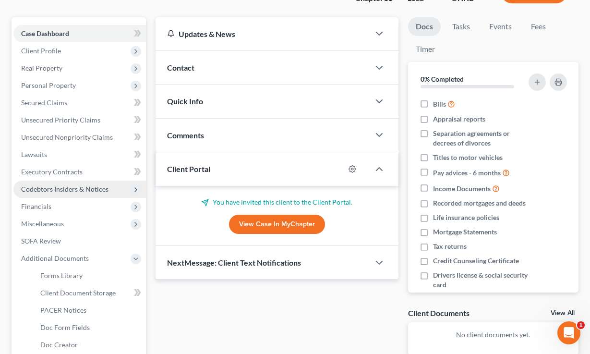
scroll to position [187, 0]
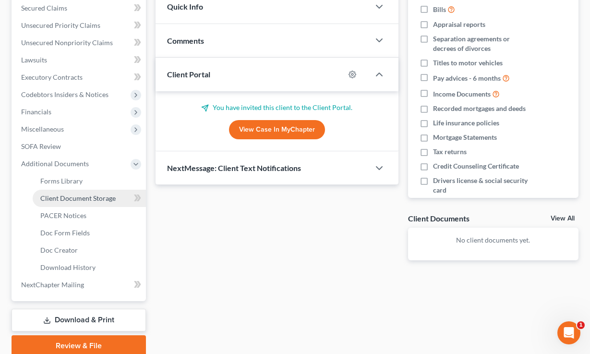
click at [64, 198] on span "Client Document Storage" at bounding box center [77, 198] width 75 height 8
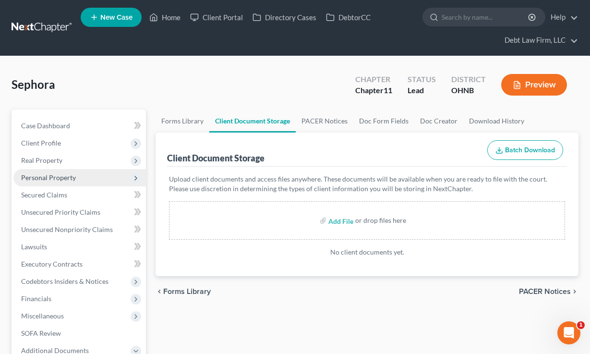
click at [43, 181] on span "Personal Property" at bounding box center [48, 177] width 55 height 8
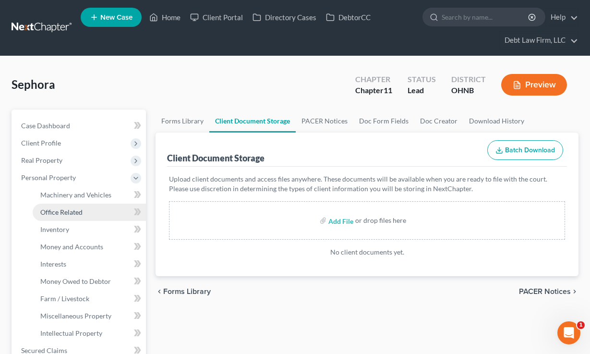
scroll to position [63, 0]
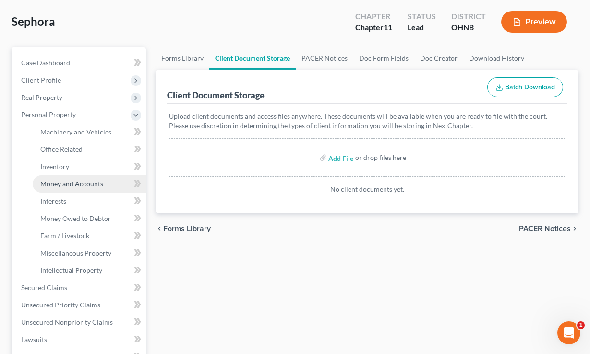
click at [73, 180] on span "Money and Accounts" at bounding box center [71, 184] width 63 height 8
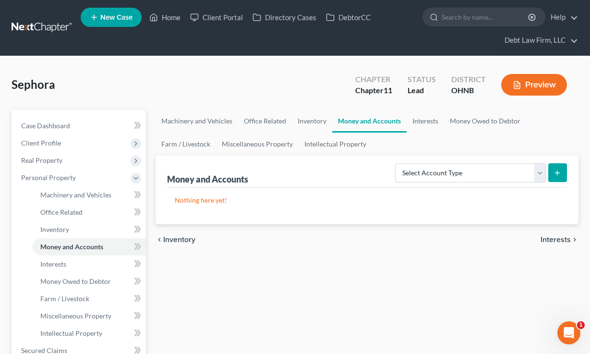
click at [533, 86] on button "Preview" at bounding box center [534, 85] width 66 height 22
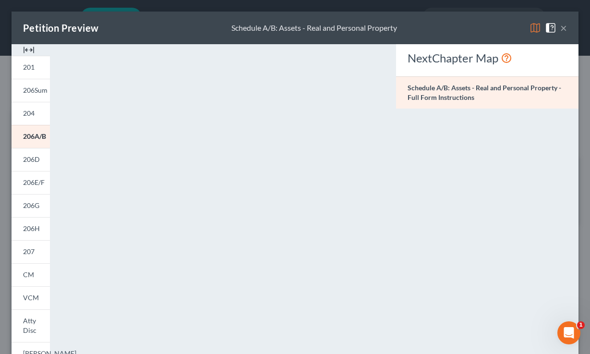
click at [564, 30] on button "×" at bounding box center [563, 28] width 7 height 12
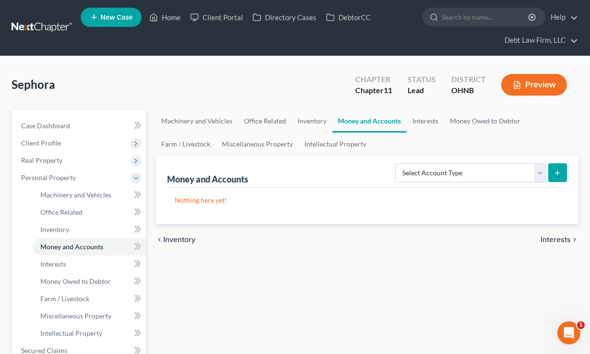
click at [540, 86] on button "Preview" at bounding box center [534, 85] width 66 height 22
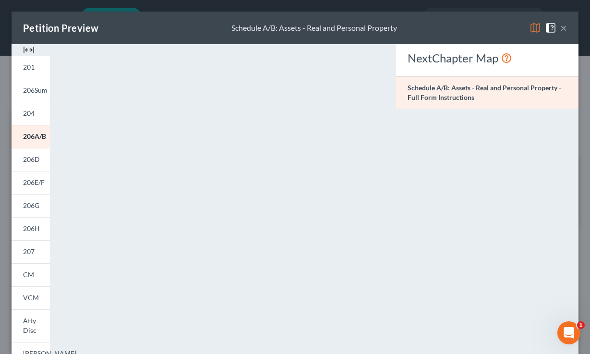
click at [563, 27] on button "×" at bounding box center [563, 28] width 7 height 12
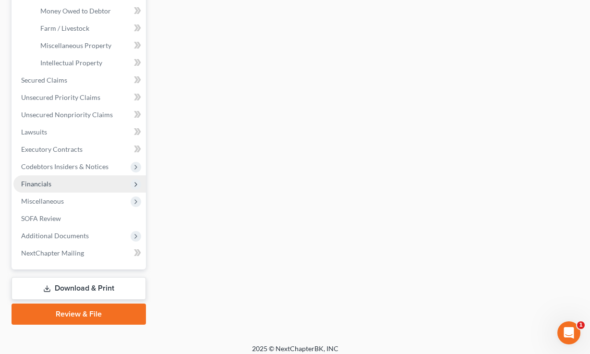
scroll to position [277, 0]
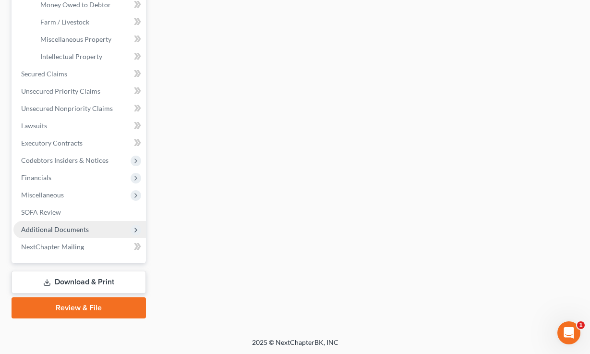
click at [63, 229] on span "Additional Documents" at bounding box center [55, 229] width 68 height 8
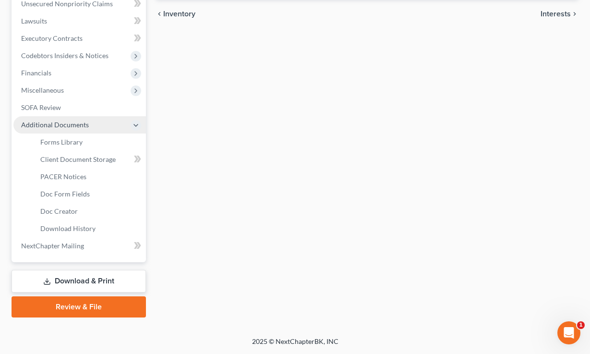
scroll to position [225, 0]
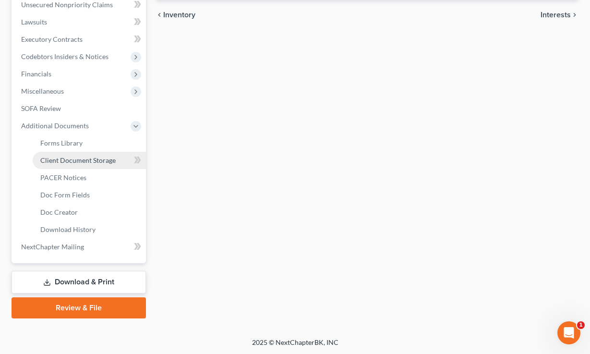
click at [72, 160] on span "Client Document Storage" at bounding box center [77, 160] width 75 height 8
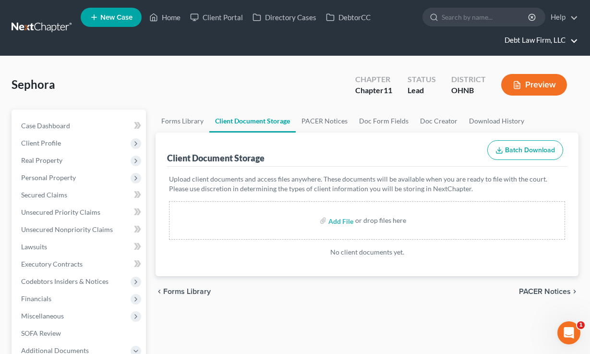
click at [518, 40] on link "Debt Law Firm, LLC" at bounding box center [539, 40] width 78 height 17
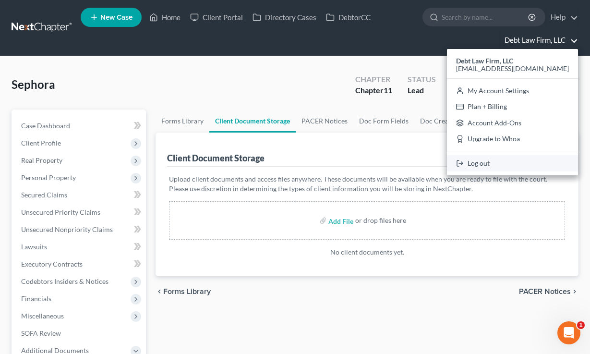
click at [514, 159] on link "Log out" at bounding box center [512, 163] width 131 height 16
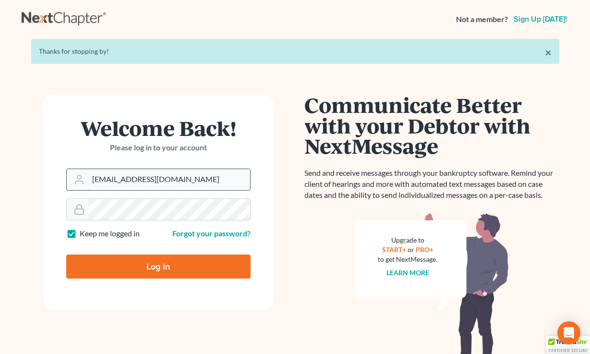
click at [144, 177] on input "qa@nextchapterbk.com" at bounding box center [169, 179] width 162 height 21
type input "tim@nextchapterbk.com"
drag, startPoint x: 131, startPoint y: 268, endPoint x: 137, endPoint y: 245, distance: 23.3
click at [131, 268] on input "Log In" at bounding box center [158, 267] width 184 height 24
type input "Thinking..."
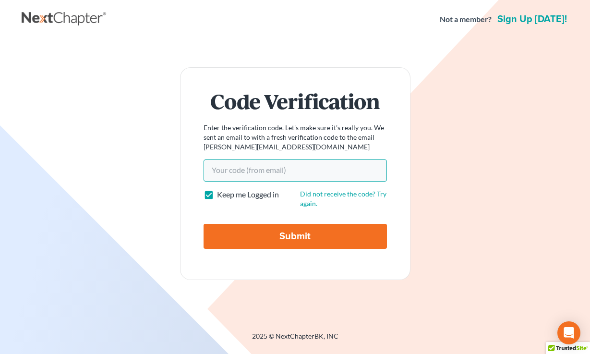
click at [293, 174] on input "Your code(from email)" at bounding box center [295, 170] width 183 height 22
paste input "330036"
type input "330036"
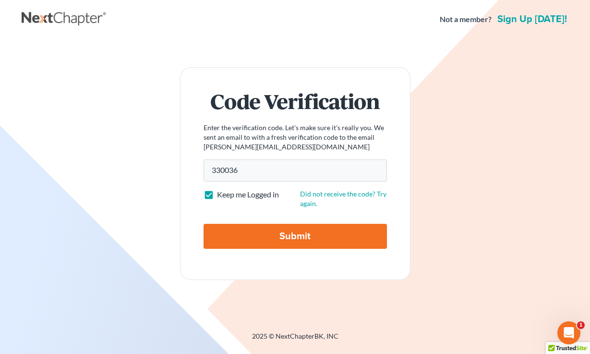
click at [270, 221] on div "Submit" at bounding box center [295, 232] width 183 height 33
drag, startPoint x: 274, startPoint y: 226, endPoint x: 270, endPoint y: 222, distance: 5.8
click at [274, 225] on input "Submit" at bounding box center [295, 236] width 183 height 25
type input "Thinking..."
